Goal: Task Accomplishment & Management: Manage account settings

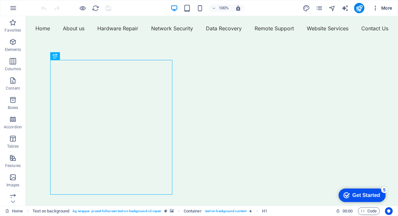
click at [376, 10] on icon "button" at bounding box center [375, 8] width 6 height 6
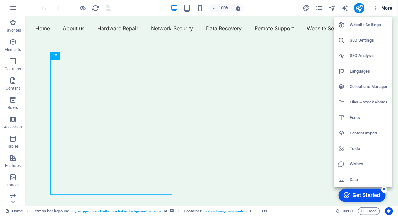
click at [366, 56] on h6 "SEO Analysis" at bounding box center [368, 56] width 38 height 8
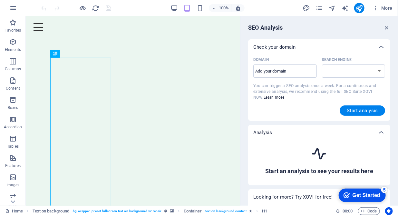
select select "google.com"
click at [375, 8] on icon "button" at bounding box center [375, 8] width 6 height 6
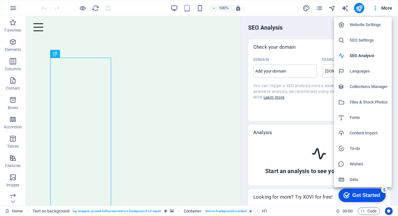
click at [368, 42] on h6 "SEO Settings" at bounding box center [368, 40] width 38 height 8
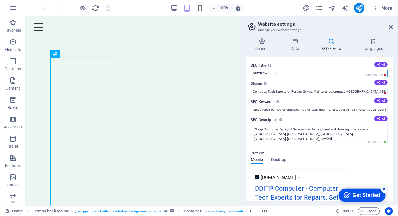
click at [278, 71] on input "DDITP Computer" at bounding box center [318, 74] width 137 height 8
click at [290, 74] on input "DDITP Computer" at bounding box center [318, 74] width 137 height 8
click at [329, 74] on input "DDITP Computer - Local Experts Repair Set-up, Maintainance Upgrade" at bounding box center [318, 74] width 137 height 8
click at [297, 73] on input "DDITP Computer - Local Experts Repair Set-up, Maintenance Upgrade" at bounding box center [318, 74] width 137 height 8
drag, startPoint x: 299, startPoint y: 73, endPoint x: 278, endPoint y: 73, distance: 20.9
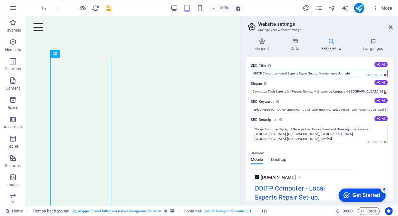
click at [278, 73] on input "DDITP Computer - Local Experts Repair Set-up, Maintenance Upgrade" at bounding box center [318, 74] width 137 height 8
click at [289, 72] on input "DDITP Computer - Repair Set-up, Maintenance Upgrade" at bounding box center [318, 74] width 137 height 8
type input "DDITP Computer - Repair | Set-up | Maintenance | Upgrade"
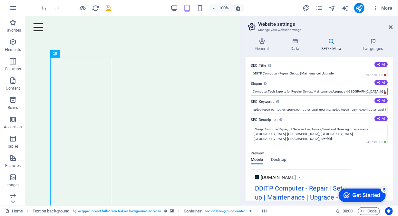
click at [267, 91] on input "Computer Tech Experts for Repairs, Set-up, Maintenance, Upgrade - Hertfordshire…" at bounding box center [318, 92] width 137 height 8
drag, startPoint x: 268, startPoint y: 91, endPoint x: 248, endPoint y: 94, distance: 19.8
click at [248, 94] on div "SEO Title The title of your website - make it something that stands out in sear…" at bounding box center [318, 129] width 147 height 144
click at [278, 92] on input "Tech Experts for Repairs, Set-up, Maintenance, Upgrade - Hertfordshire UK" at bounding box center [318, 92] width 137 height 8
drag, startPoint x: 375, startPoint y: 89, endPoint x: 345, endPoint y: 92, distance: 29.8
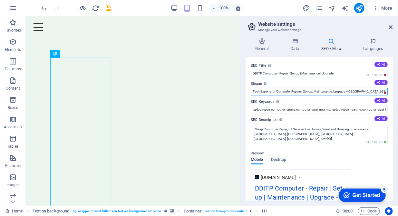
click at [345, 92] on input "Tech Experts for Computer Repairs, Set-up, Maintenance, Upgrade - Hertfordshire…" at bounding box center [318, 92] width 137 height 8
click at [355, 88] on input "Tech Experts for Computer Repairs, Set-up, Maintenance, Upgrade Homes Small Bus…" at bounding box center [318, 92] width 137 height 8
type input "Tech Experts for Computer Repairs, Set-up, Maintenance, Upgrade Homes Small Bus…"
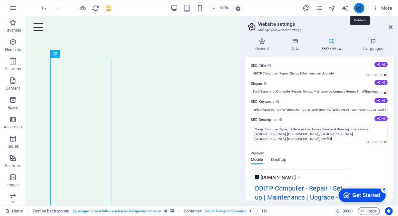
click at [358, 6] on icon "publish" at bounding box center [358, 8] width 7 height 7
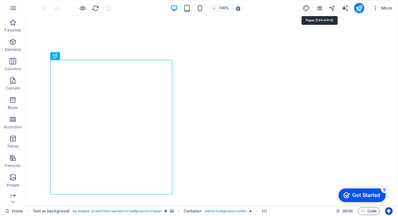
click at [320, 8] on icon "pages" at bounding box center [318, 8] width 7 height 7
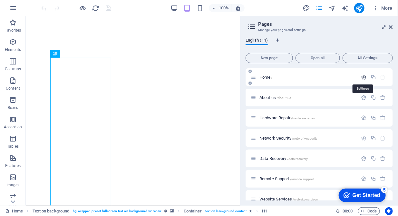
click at [363, 75] on icon "button" at bounding box center [363, 76] width 5 height 5
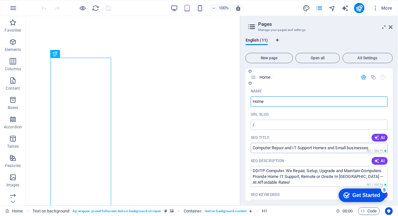
click at [253, 150] on input "Computer Repair and IT Support Homes and Small businesses" at bounding box center [318, 148] width 137 height 10
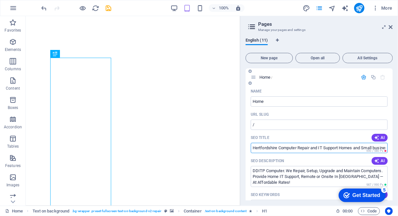
click at [319, 147] on input "Hertfordshire Computer Repair and IT Support Homes and Small businesses" at bounding box center [318, 148] width 137 height 10
drag, startPoint x: 323, startPoint y: 147, endPoint x: 386, endPoint y: 144, distance: 62.5
click at [386, 144] on input "Hertfordshire Computer Repair, IT Support Homes and Small businesses" at bounding box center [318, 148] width 137 height 10
click at [345, 149] on input "Hertfordshire Computer Repair, IT Support Homes and Small businesses" at bounding box center [318, 148] width 137 height 10
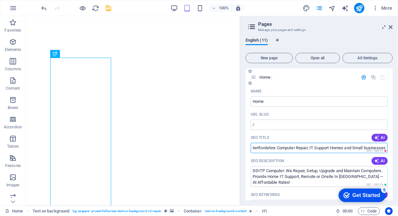
click at [342, 148] on input "Hertfordshire Computer Repair, IT Support Homes and Small businesses" at bounding box center [318, 148] width 137 height 10
drag, startPoint x: 342, startPoint y: 148, endPoint x: 328, endPoint y: 149, distance: 14.5
click at [328, 149] on input "Hertfordshire Computer Repair, IT Support Homes and Small businesses" at bounding box center [318, 148] width 137 height 10
click at [363, 149] on input "Hertfordshire Computer Repair, IT Support Residential and Small businesses" at bounding box center [318, 148] width 137 height 10
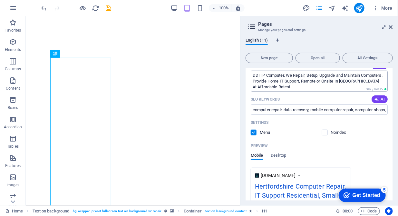
scroll to position [98, 0]
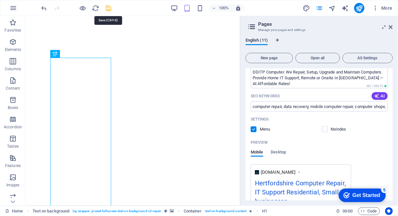
type input "Hertfordshire Computer Repair, IT Support Residential, Small businesses"
click at [110, 8] on icon "save" at bounding box center [108, 8] width 7 height 7
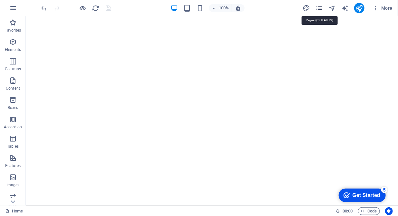
click at [318, 8] on icon "pages" at bounding box center [318, 8] width 7 height 7
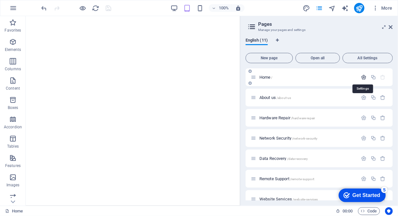
click at [362, 75] on icon "button" at bounding box center [363, 76] width 5 height 5
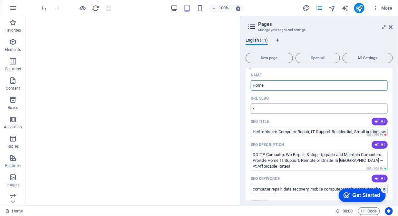
scroll to position [0, 0]
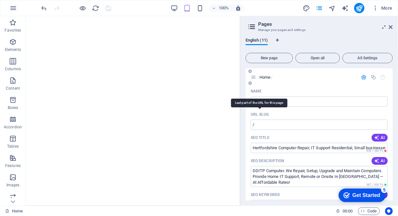
drag, startPoint x: 268, startPoint y: 114, endPoint x: 254, endPoint y: 115, distance: 14.5
click at [254, 115] on div "URL SLUG" at bounding box center [318, 114] width 137 height 10
click at [265, 125] on input "/" at bounding box center [318, 124] width 137 height 10
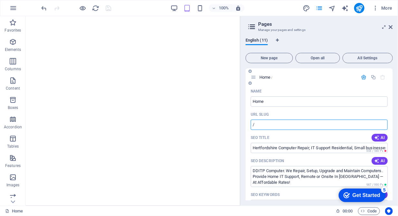
paste input "it-services"
type input "/it-services"
click at [356, 9] on icon "publish" at bounding box center [358, 8] width 7 height 7
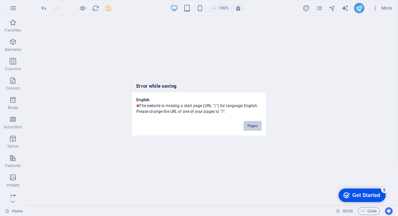
click at [249, 122] on button "Pages" at bounding box center [252, 126] width 18 height 10
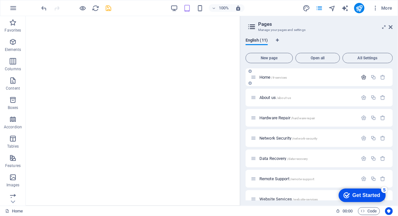
click at [362, 76] on icon "button" at bounding box center [363, 76] width 5 height 5
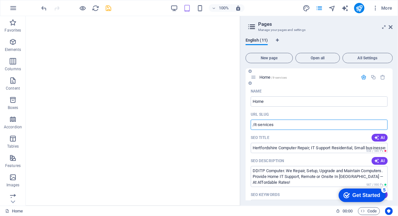
click at [276, 128] on input "/it-services" at bounding box center [318, 124] width 137 height 10
type input "/home"
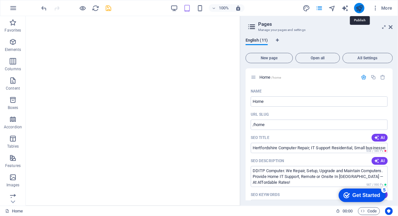
click at [359, 12] on icon "publish" at bounding box center [358, 8] width 7 height 7
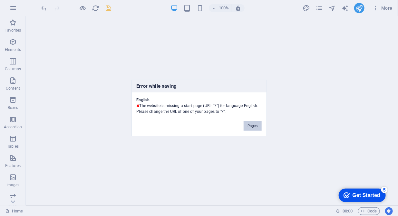
click at [247, 128] on button "Pages" at bounding box center [252, 126] width 18 height 10
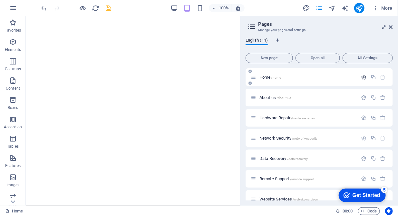
click at [362, 75] on icon "button" at bounding box center [363, 76] width 5 height 5
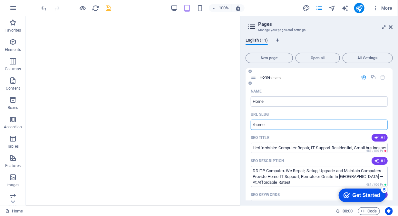
click at [268, 127] on input "/home" at bounding box center [318, 124] width 137 height 10
type input "/index"
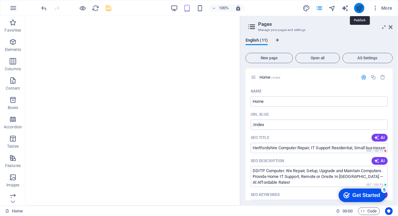
click at [357, 7] on icon "publish" at bounding box center [358, 8] width 7 height 7
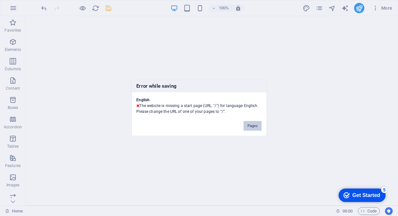
click at [246, 127] on button "Pages" at bounding box center [252, 126] width 18 height 10
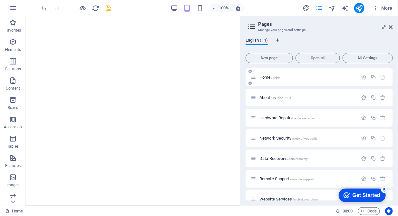
click at [269, 76] on span "Home /index" at bounding box center [269, 77] width 21 height 5
click at [363, 77] on icon "button" at bounding box center [363, 76] width 5 height 5
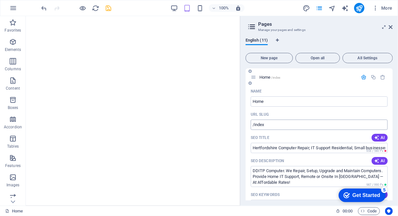
click at [279, 126] on input "/index" at bounding box center [318, 124] width 137 height 10
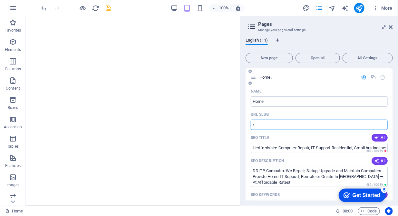
type input "/"
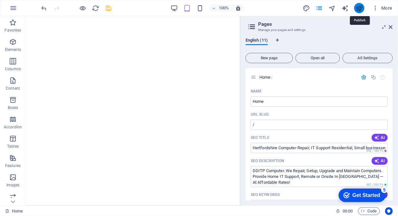
click at [358, 6] on icon "publish" at bounding box center [358, 8] width 7 height 7
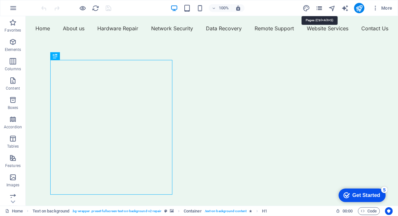
click at [316, 7] on icon "pages" at bounding box center [318, 8] width 7 height 7
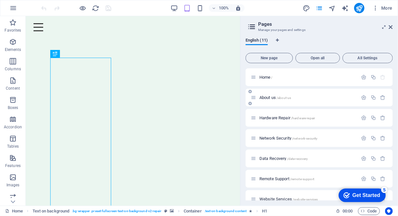
click at [270, 98] on span "About us /about-us" at bounding box center [275, 97] width 32 height 5
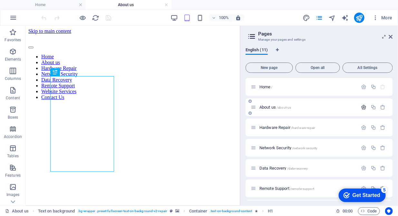
click at [361, 104] on icon "button" at bounding box center [363, 106] width 5 height 5
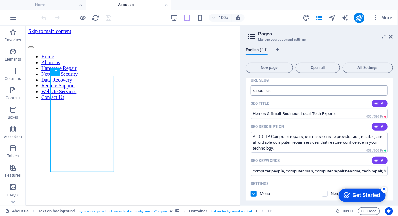
scroll to position [66, 0]
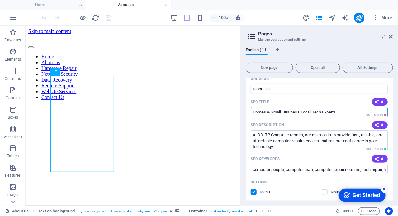
drag, startPoint x: 322, startPoint y: 112, endPoint x: 313, endPoint y: 112, distance: 8.7
click at [313, 112] on input "Homes & Small Business Local Tech Experts" at bounding box center [318, 112] width 137 height 10
click at [346, 112] on input "Homes & Small Business Local Computer Experts" at bounding box center [318, 112] width 137 height 10
click at [270, 111] on input "Homes & Small Business Local Computer Experts | [GEOGRAPHIC_DATA]" at bounding box center [318, 112] width 137 height 10
type input "Homes and Small Business Local Computer Experts | [GEOGRAPHIC_DATA]"
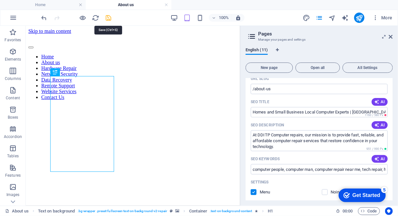
click at [108, 17] on icon "save" at bounding box center [108, 17] width 7 height 7
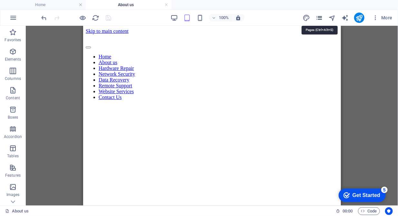
click at [317, 17] on icon "pages" at bounding box center [318, 17] width 7 height 7
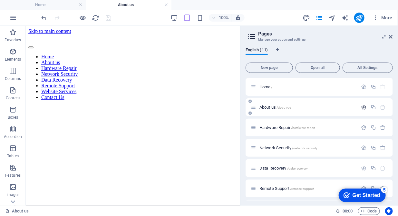
click at [364, 108] on icon "button" at bounding box center [363, 106] width 5 height 5
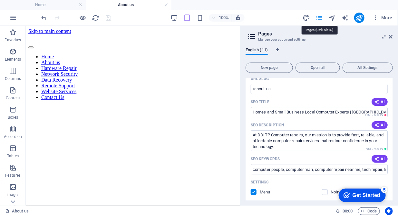
click at [319, 16] on icon "pages" at bounding box center [318, 17] width 7 height 7
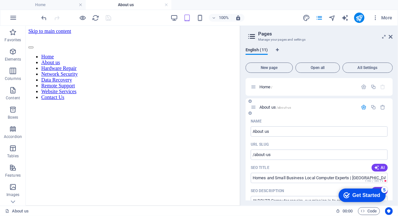
click at [363, 105] on icon "button" at bounding box center [363, 106] width 5 height 5
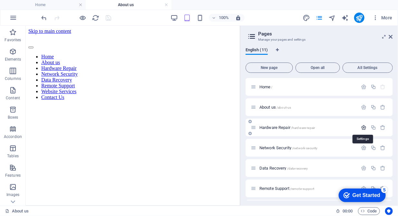
click at [362, 125] on icon "button" at bounding box center [363, 127] width 5 height 5
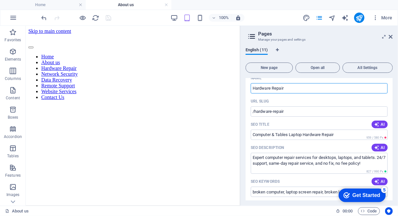
scroll to position [66, 0]
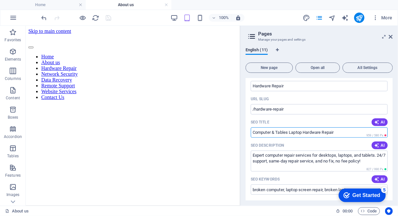
click at [274, 133] on input "Computer & Tables Laptop Hardware Repair" at bounding box center [318, 132] width 137 height 10
click at [254, 132] on input "Computer Tables Laptop Hardware Repair" at bounding box center [318, 132] width 137 height 10
click at [271, 132] on input "Computer Tables Laptop Hardware Repair" at bounding box center [318, 132] width 137 height 10
click at [283, 132] on input "Desktops, Tables Laptop Hardware Repair" at bounding box center [318, 132] width 137 height 10
click at [285, 132] on input "Desktops, Tables Laptop Hardware Repair" at bounding box center [318, 132] width 137 height 10
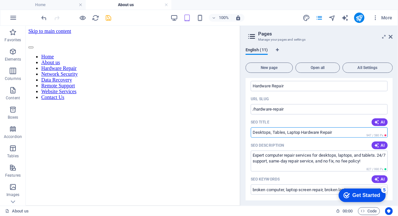
click at [298, 132] on input "Desktops, Tables, Laptop Hardware Repair" at bounding box center [318, 132] width 137 height 10
click at [338, 134] on input "Desktops, Tables, Laptop, Hardware Repair" at bounding box center [318, 132] width 137 height 10
click at [333, 131] on input "Desktops, Tables, Laptop, Hardware Repair in [GEOGRAPHIC_DATA]" at bounding box center [318, 132] width 137 height 10
click at [321, 132] on input "Desktops, Tables, Laptop, Hardware Repairs experts in [GEOGRAPHIC_DATA]" at bounding box center [318, 132] width 137 height 10
type input "Desktops, Tables, Laptop, Hardware Repairs experts in [GEOGRAPHIC_DATA]"
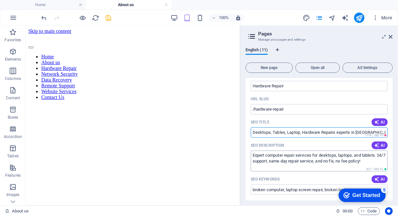
click at [377, 155] on textarea "Expert computer repair services for desktops, laptops, and tablets. 24/7 suppor…" at bounding box center [318, 160] width 137 height 21
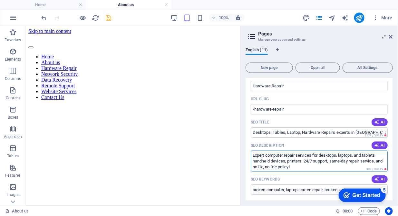
click at [266, 155] on textarea "Expert computer repair services for desktops, laptops, and tablets handheld dev…" at bounding box center [318, 160] width 137 height 21
click at [268, 154] on textarea "Expert computer repair services for desktops, laptops, and tablets handheld dev…" at bounding box center [318, 160] width 137 height 21
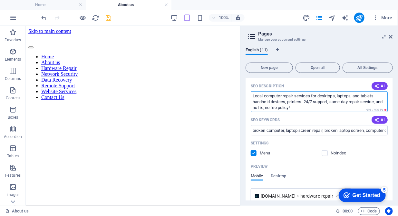
scroll to position [98, 0]
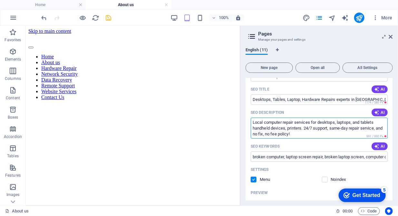
drag, startPoint x: 285, startPoint y: 127, endPoint x: 270, endPoint y: 125, distance: 15.5
click at [270, 125] on textarea "Local computer repair services for desktops, laptops, and tablets handheld devi…" at bounding box center [318, 127] width 137 height 21
click at [270, 126] on textarea "Local computer repair services for desktops, laptops, and tablets handheld devi…" at bounding box center [318, 127] width 137 height 21
drag, startPoint x: 270, startPoint y: 126, endPoint x: 242, endPoint y: 128, distance: 28.0
click at [242, 128] on div "English (11) New page Open all All Settings Home / About us /about-us Hardware …" at bounding box center [318, 123] width 157 height 163
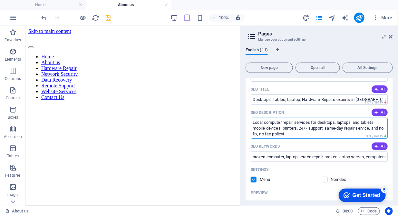
drag, startPoint x: 297, startPoint y: 127, endPoint x: 251, endPoint y: 127, distance: 45.4
click at [251, 127] on textarea "Local computer repair services for desktops, laptops, and tablets mobile device…" at bounding box center [318, 127] width 137 height 21
click at [367, 128] on textarea "Local computer repair services for desktops, laptops, and tablets office equipm…" at bounding box center [318, 127] width 137 height 21
click at [276, 135] on textarea "Local computer repair services for desktops, laptops, and tablets office equipm…" at bounding box center [318, 127] width 137 height 21
click at [269, 135] on textarea "Local computer repair services for desktops, laptops, and tablets office equipm…" at bounding box center [318, 127] width 137 height 21
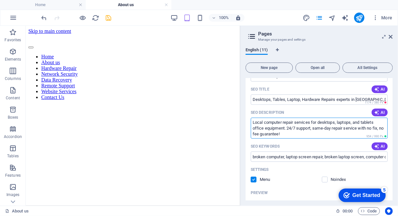
drag, startPoint x: 310, startPoint y: 123, endPoint x: 296, endPoint y: 121, distance: 14.6
click at [296, 121] on textarea "Local computer repair services for desktops, laptops, and tablets office equipm…" at bounding box center [318, 127] width 137 height 21
type textarea "Local computer repair services for desktops, laptops, and tablets office equipm…"
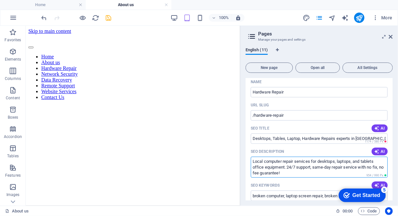
scroll to position [66, 0]
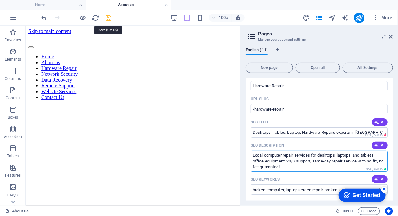
click at [109, 18] on icon "save" at bounding box center [108, 17] width 7 height 7
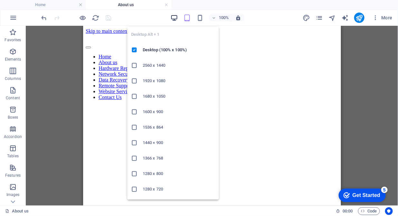
click at [171, 15] on icon "button" at bounding box center [173, 17] width 7 height 7
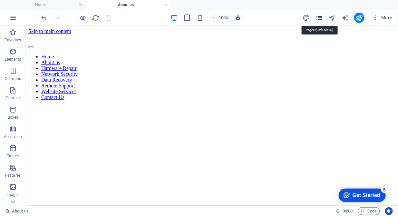
click at [318, 20] on icon "pages" at bounding box center [318, 17] width 7 height 7
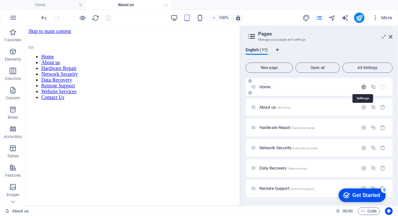
click at [361, 88] on icon "button" at bounding box center [363, 86] width 5 height 5
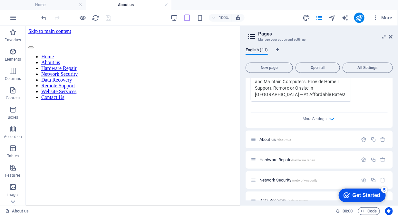
scroll to position [263, 0]
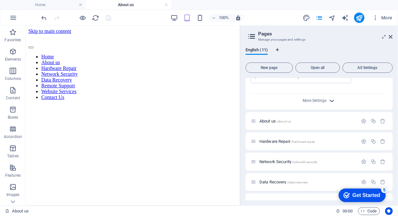
click at [330, 100] on icon "button" at bounding box center [331, 100] width 7 height 7
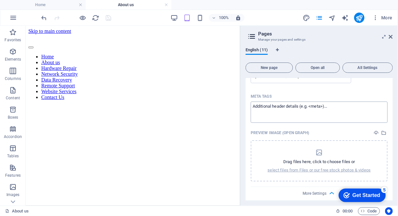
click at [256, 105] on textarea "Meta tags ​" at bounding box center [318, 111] width 137 height 21
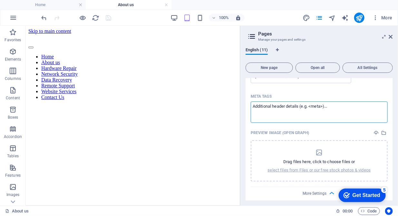
paste textarea "<link rel="canonical" href="[URL][DOMAIN_NAME]">"
click at [362, 107] on textarea "<link rel="canonical" href="[URL][DOMAIN_NAME]">" at bounding box center [318, 111] width 137 height 21
type textarea "<link rel="canonical" href="[URL][DOMAIN_NAME]">"
click at [106, 17] on icon "save" at bounding box center [108, 17] width 7 height 7
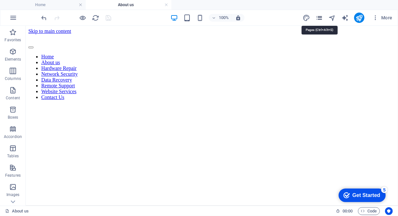
click at [320, 21] on icon "pages" at bounding box center [318, 17] width 7 height 7
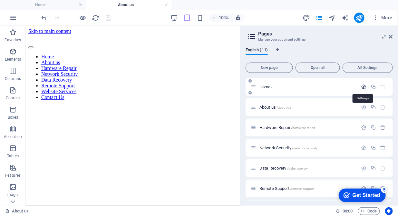
click at [362, 86] on icon "button" at bounding box center [363, 86] width 5 height 5
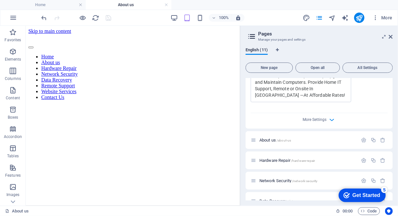
scroll to position [246, 0]
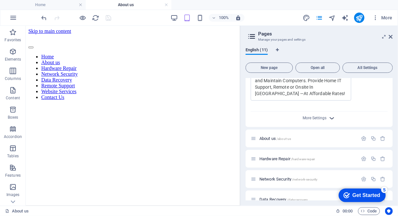
click at [331, 117] on icon "button" at bounding box center [331, 117] width 7 height 7
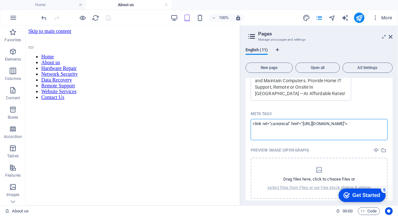
click at [354, 124] on textarea "<link rel="canonical" href="[URL][DOMAIN_NAME]">" at bounding box center [318, 129] width 137 height 21
paste textarea "<meta name="author" content="[PERSON_NAME]">"
click at [344, 129] on textarea "<link rel="canonical" href="[URL][DOMAIN_NAME]"> <meta name="author" content="[…" at bounding box center [318, 129] width 137 height 21
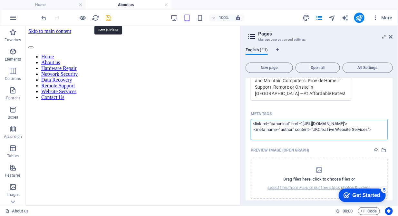
click at [109, 18] on body "DDITP Computer Repairs, Setup, Maintenance Upgrades, Security for Homes and Sma…" at bounding box center [199, 108] width 398 height 216
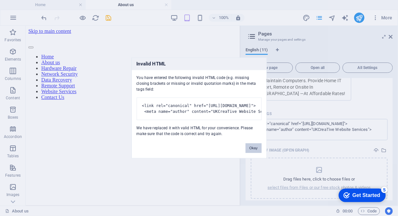
click at [255, 151] on button "Okay" at bounding box center [253, 148] width 16 height 10
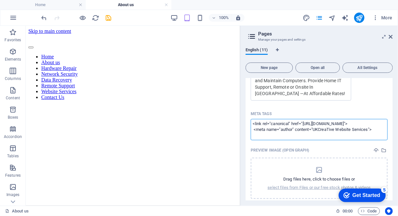
click at [372, 125] on textarea "<link rel="canonical" href="[URL][DOMAIN_NAME]"> <meta name="author" content="U…" at bounding box center [318, 129] width 137 height 21
click at [374, 129] on textarea "<link rel="canonical" href="[URL][DOMAIN_NAME]"> <meta name="author" content="U…" at bounding box center [318, 129] width 137 height 21
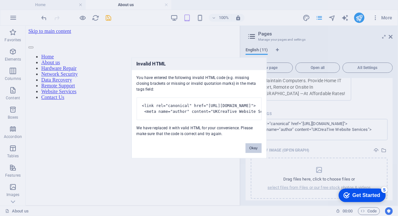
click at [257, 152] on button "Okay" at bounding box center [253, 148] width 16 height 10
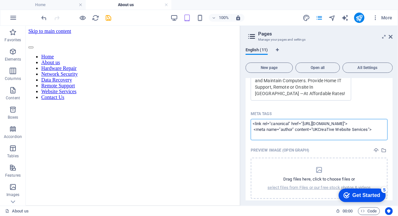
click at [344, 130] on textarea "<link rel="canonical" href="[URL][DOMAIN_NAME]"> <meta name="author" content="U…" at bounding box center [318, 129] width 137 height 21
click at [370, 129] on textarea "<link rel="canonical" href="[URL][DOMAIN_NAME]"> <meta name="author" content="U…" at bounding box center [318, 129] width 137 height 21
click at [106, 18] on body "DDITP Computer Repairs, Setup, Maintenance Upgrades, Security for Homes and Sma…" at bounding box center [199, 108] width 398 height 216
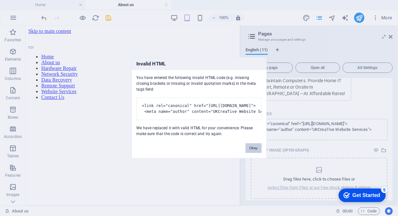
click at [253, 149] on button "Okay" at bounding box center [253, 148] width 16 height 10
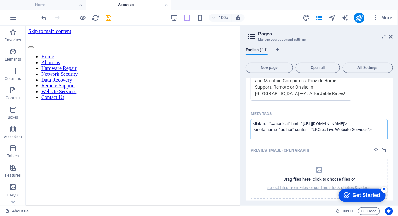
click at [290, 129] on textarea "<link rel="canonical" href="[URL][DOMAIN_NAME]"> <meta name="author" content="U…" at bounding box center [318, 129] width 137 height 21
drag, startPoint x: 369, startPoint y: 128, endPoint x: 338, endPoint y: 129, distance: 31.2
click at [338, 129] on textarea "<link rel="canonical" href="[URL][DOMAIN_NAME]"> <meta name="author" content="U…" at bounding box center [318, 129] width 137 height 21
click at [106, 17] on body "DDITP Computer Repairs, Setup, Maintenance Upgrades, Security for Homes and Sma…" at bounding box center [199, 108] width 398 height 216
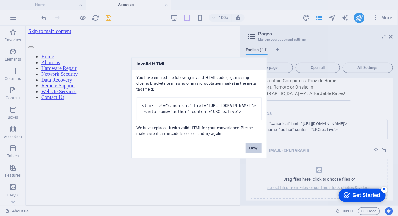
click at [249, 152] on button "Okay" at bounding box center [253, 148] width 16 height 10
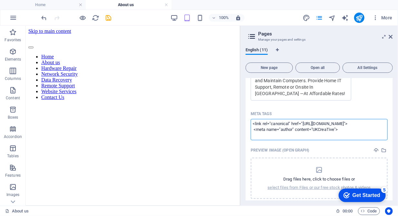
click at [328, 122] on textarea "<link rel="canonical" href="[URL][DOMAIN_NAME]"> <meta name="author" content="U…" at bounding box center [318, 129] width 137 height 21
drag, startPoint x: 349, startPoint y: 130, endPoint x: 246, endPoint y: 130, distance: 102.4
click at [246, 130] on div "Name Home ​ URL SLUG / ​ SEO Title AI Hertfordshire Computer Repair, IT Support…" at bounding box center [318, 35] width 147 height 370
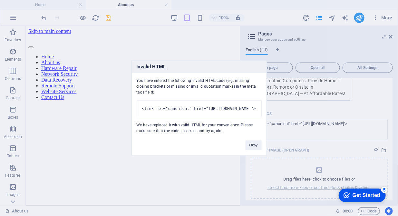
click at [106, 16] on body "DDITP Computer Repairs, Setup, Maintenance Upgrades, Security for Homes and Sma…" at bounding box center [199, 108] width 398 height 216
click at [256, 149] on button "Okay" at bounding box center [253, 145] width 16 height 10
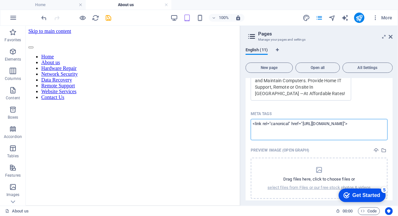
click at [309, 135] on textarea "<link rel="canonical" href="[URL][DOMAIN_NAME]">" at bounding box center [318, 129] width 137 height 21
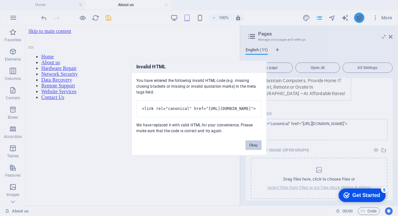
click at [361, 19] on body "DDITP Computer Repairs, Setup, Maintenance Upgrades, Security for Homes and Sma…" at bounding box center [199, 108] width 398 height 216
click at [252, 150] on button "Okay" at bounding box center [253, 145] width 16 height 10
click at [256, 150] on button "Okay" at bounding box center [253, 145] width 16 height 10
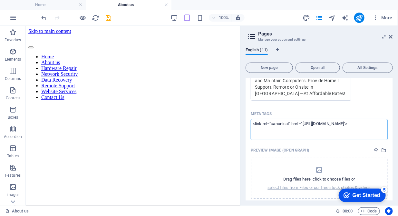
click at [349, 124] on textarea "<link rel="canonical" href="[URL][DOMAIN_NAME]">" at bounding box center [318, 129] width 137 height 21
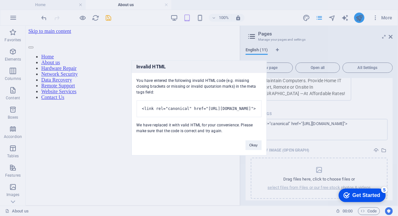
click at [357, 18] on body "DDITP Computer Repairs, Setup, Maintenance Upgrades, Security for Homes and Sma…" at bounding box center [199, 108] width 398 height 216
click at [248, 150] on button "Okay" at bounding box center [253, 145] width 16 height 10
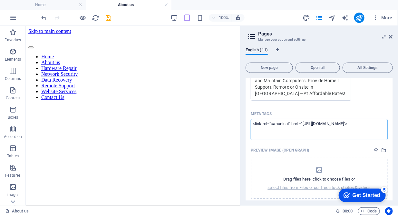
click at [317, 123] on textarea "<link rel="canonical" href="[URL][DOMAIN_NAME]">" at bounding box center [318, 129] width 137 height 21
type textarea "<link rel="canonical" href="[URL][DOMAIN_NAME]">"
click at [359, 14] on body "DDITP Computer Repairs, Setup, Maintenance Upgrades, Security for Homes and Sma…" at bounding box center [199, 108] width 398 height 216
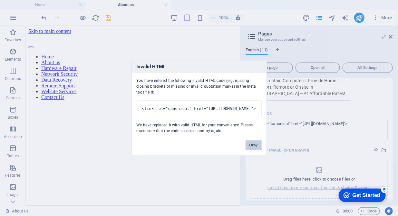
click at [254, 150] on button "Okay" at bounding box center [253, 145] width 16 height 10
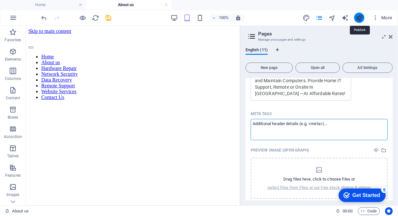
click at [358, 15] on icon "publish" at bounding box center [358, 17] width 7 height 7
